Goal: Information Seeking & Learning: Learn about a topic

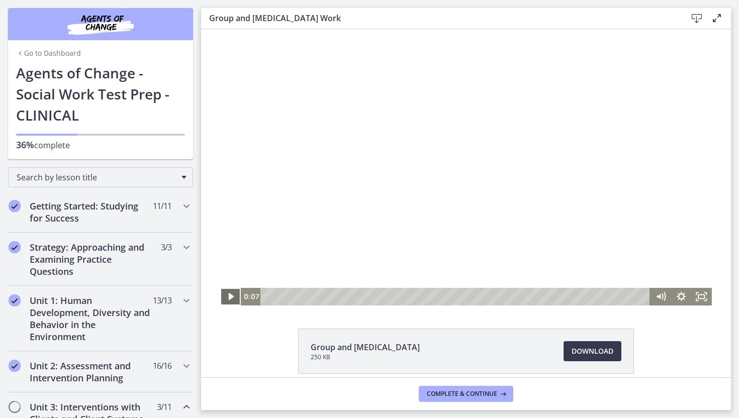
click at [229, 300] on icon "Play Video" at bounding box center [231, 296] width 5 height 7
click at [701, 294] on icon "Fullscreen" at bounding box center [701, 297] width 21 height 18
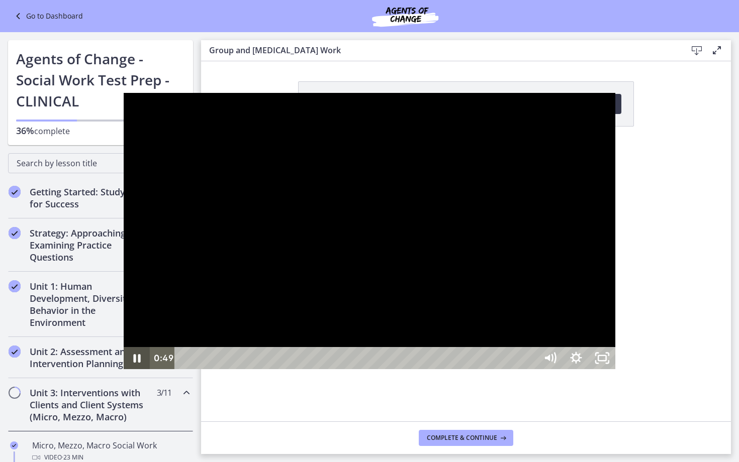
click at [134, 363] on icon "Pause" at bounding box center [137, 358] width 7 height 9
click at [122, 372] on icon "Play Video" at bounding box center [137, 358] width 31 height 27
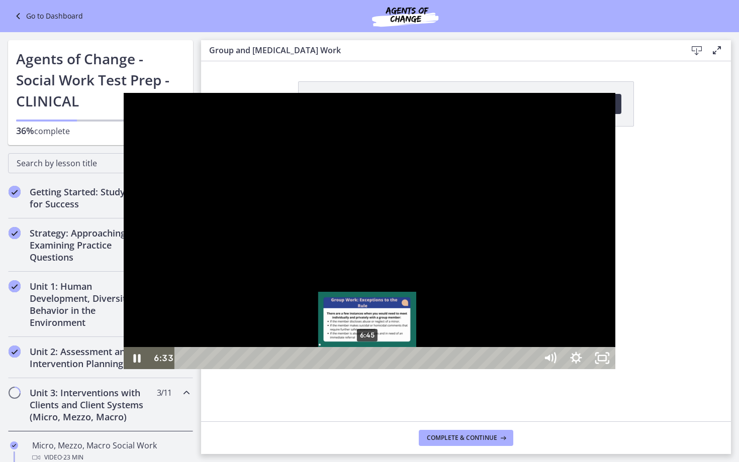
click at [244, 369] on div "6:45" at bounding box center [357, 358] width 346 height 22
click at [249, 369] on div "6:55" at bounding box center [357, 358] width 346 height 22
click at [253, 369] on div "7:05" at bounding box center [357, 358] width 346 height 22
click at [258, 369] on div "7:15" at bounding box center [357, 358] width 346 height 22
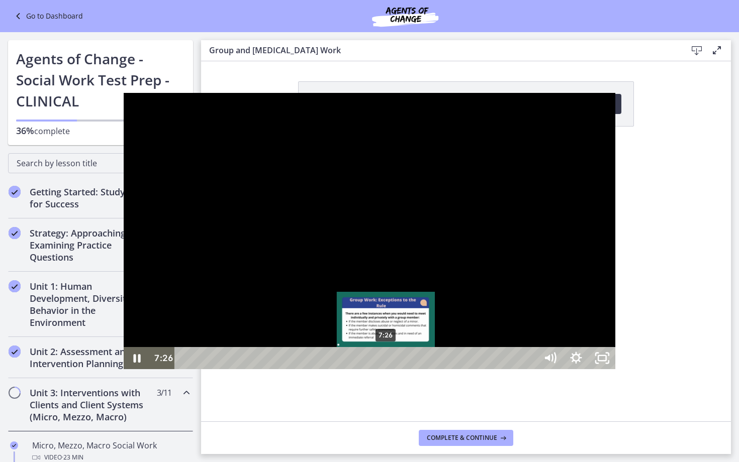
click at [263, 369] on div "7:26" at bounding box center [357, 358] width 346 height 22
click at [391, 362] on div "Playbar" at bounding box center [395, 359] width 8 height 8
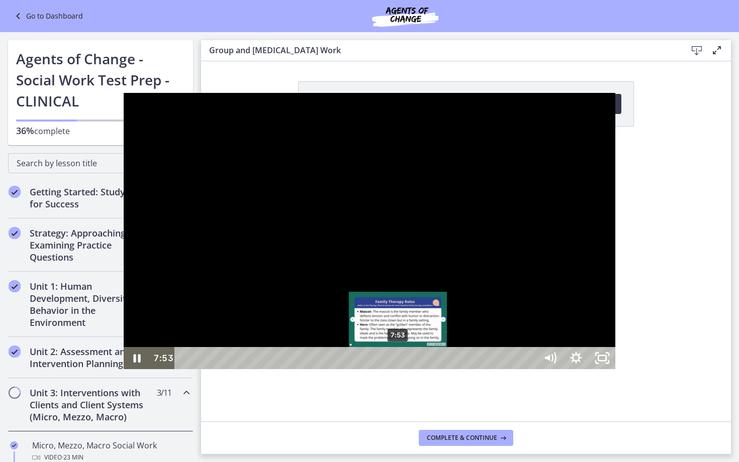
click at [394, 362] on div "Playbar" at bounding box center [398, 359] width 8 height 8
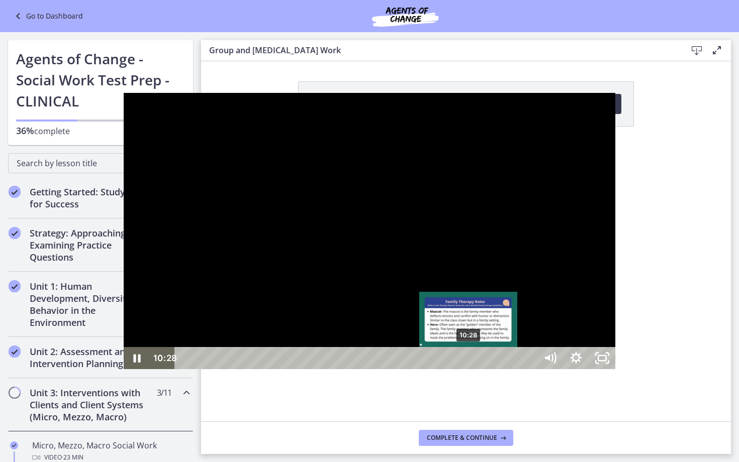
click at [345, 369] on div "10:28" at bounding box center [357, 358] width 346 height 22
click at [468, 362] on div "Playbar" at bounding box center [472, 359] width 8 height 8
click at [471, 362] on div "Playbar" at bounding box center [475, 359] width 8 height 8
click at [356, 369] on div "10:53" at bounding box center [357, 358] width 346 height 22
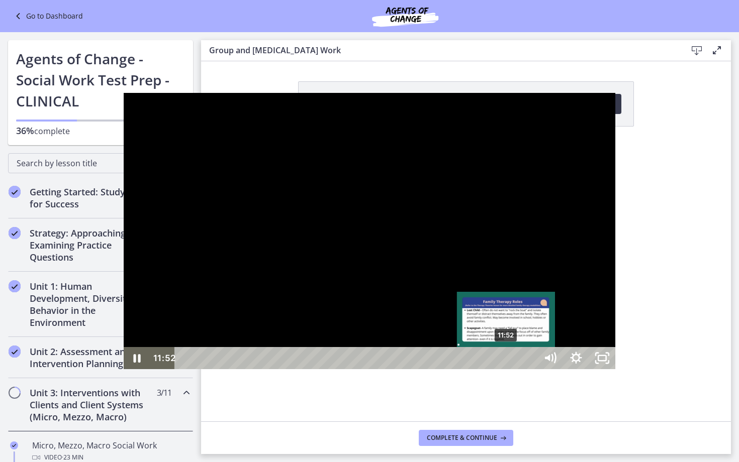
click at [502, 362] on div "Playbar" at bounding box center [506, 359] width 8 height 8
click at [388, 369] on div "12:03" at bounding box center [357, 358] width 346 height 22
click at [393, 369] on div "12:14" at bounding box center [357, 358] width 346 height 22
click at [397, 369] on div "12:22" at bounding box center [357, 358] width 346 height 22
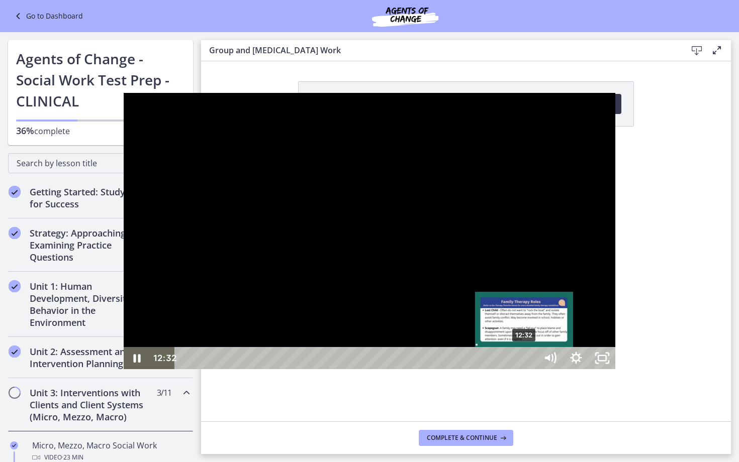
click at [401, 369] on div "12:32" at bounding box center [357, 358] width 346 height 22
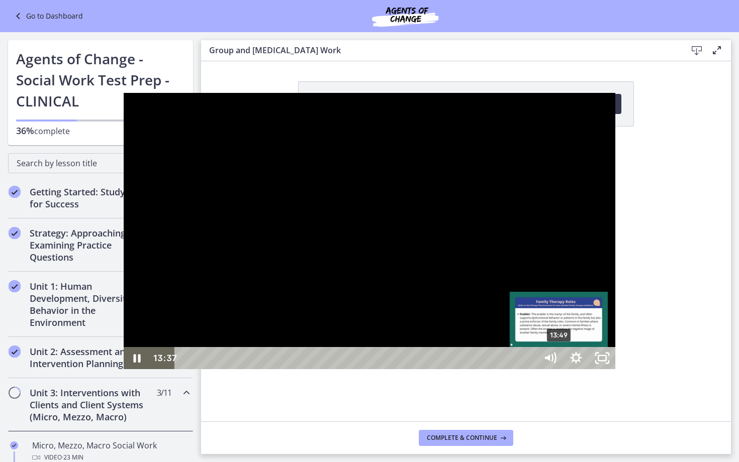
click at [436, 369] on div "13:49" at bounding box center [357, 358] width 346 height 22
click at [439, 369] on div "13:56" at bounding box center [357, 358] width 346 height 22
click at [443, 369] on div "14:05" at bounding box center [357, 358] width 346 height 22
click at [448, 369] on div "14:15" at bounding box center [357, 358] width 346 height 22
click at [452, 369] on div "14:24" at bounding box center [357, 358] width 346 height 22
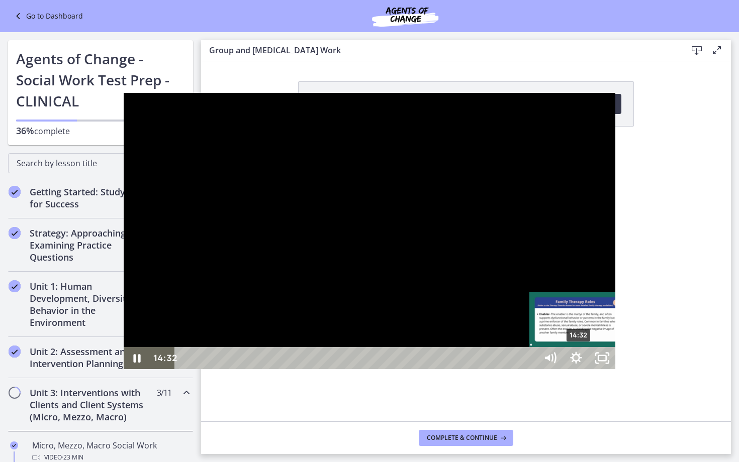
click at [455, 369] on div "14:32" at bounding box center [357, 358] width 346 height 22
click at [461, 369] on div "14:44" at bounding box center [357, 358] width 346 height 22
click at [465, 369] on div "14:53" at bounding box center [357, 358] width 346 height 22
click at [468, 369] on div "15:00" at bounding box center [357, 358] width 346 height 22
click at [471, 369] on div "15:07" at bounding box center [357, 358] width 346 height 22
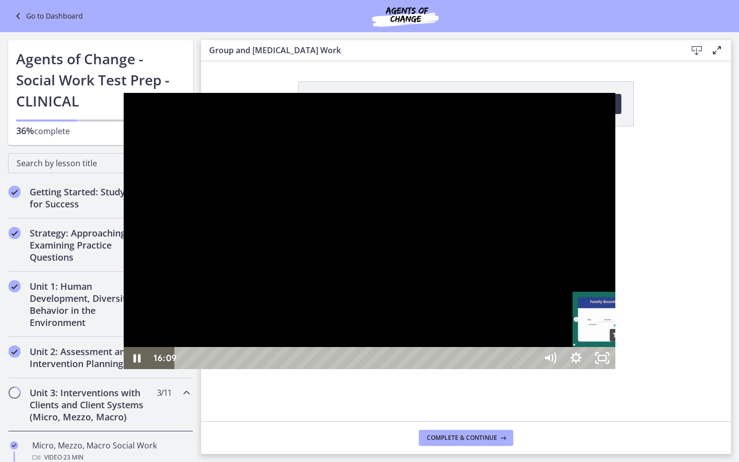
click at [499, 369] on div "16:09" at bounding box center [357, 358] width 346 height 22
click at [620, 362] on div "Playbar" at bounding box center [624, 359] width 8 height 8
click at [623, 362] on div "Playbar" at bounding box center [627, 359] width 8 height 8
click at [530, 369] on div "19:33" at bounding box center [357, 358] width 346 height 22
click at [530, 369] on div "19:43" at bounding box center [357, 358] width 346 height 22
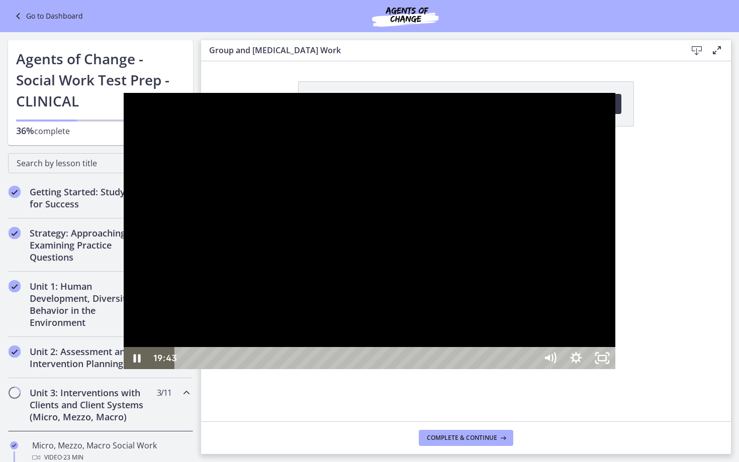
click at [715, 362] on div "Playbar" at bounding box center [719, 359] width 8 height 8
click at [530, 369] on div "19:51" at bounding box center [357, 358] width 346 height 22
click at [530, 369] on div "20:14" at bounding box center [357, 358] width 346 height 22
click at [530, 369] on div "20:23" at bounding box center [357, 358] width 346 height 22
click at [530, 369] on div "20:30" at bounding box center [357, 358] width 346 height 22
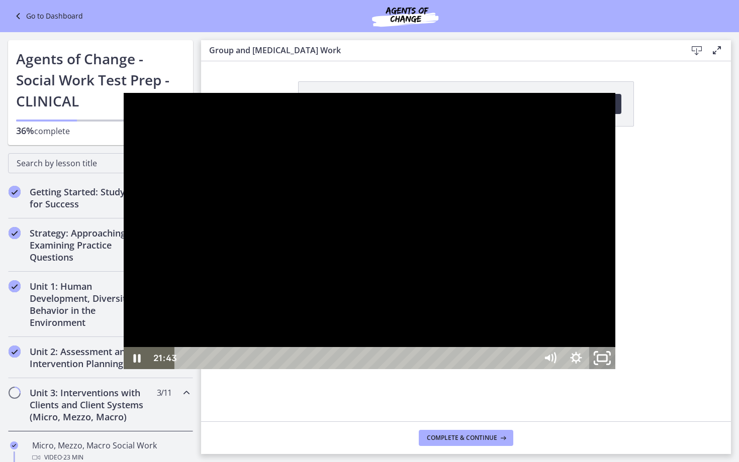
click at [618, 372] on icon "Unfullscreen" at bounding box center [602, 358] width 31 height 27
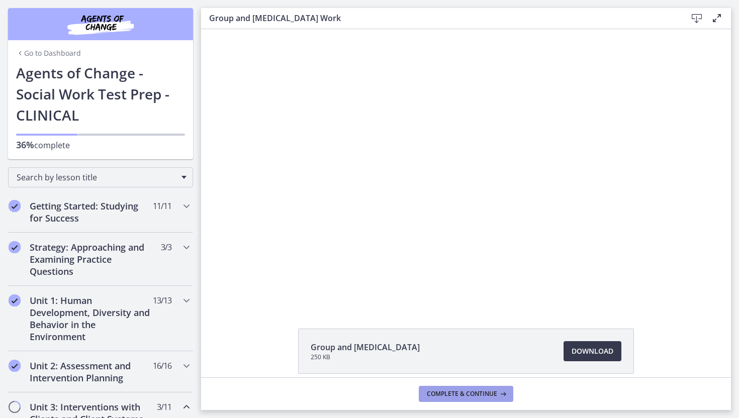
click at [471, 396] on span "Complete & continue" at bounding box center [462, 394] width 70 height 8
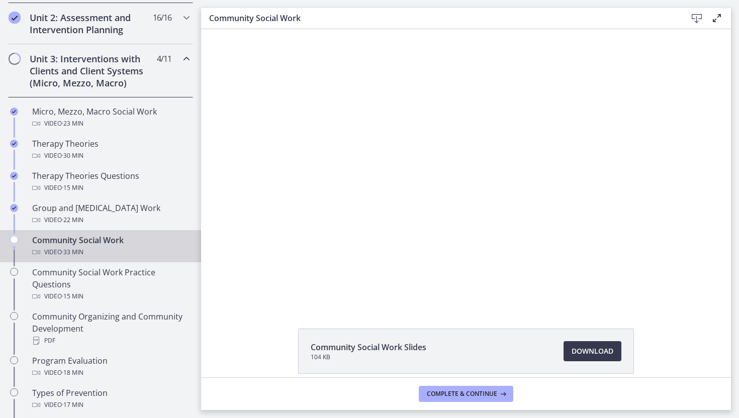
scroll to position [347, 0]
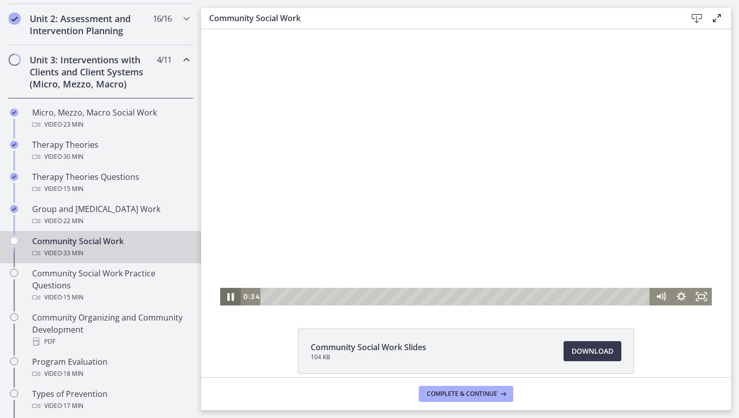
click at [232, 296] on icon "Pause" at bounding box center [230, 297] width 7 height 8
